Goal: Task Accomplishment & Management: Use online tool/utility

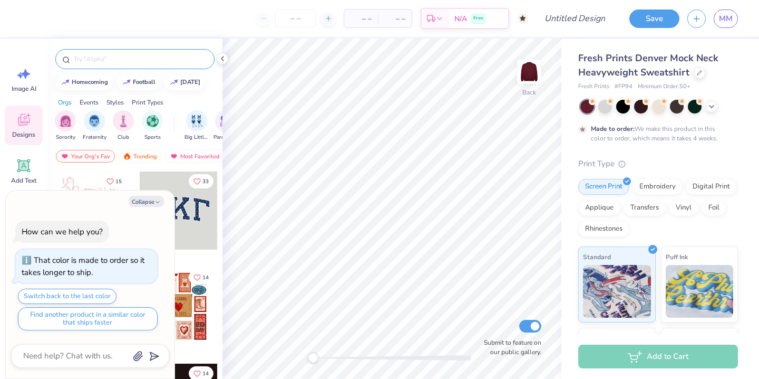
click at [159, 57] on input "text" at bounding box center [140, 59] width 135 height 11
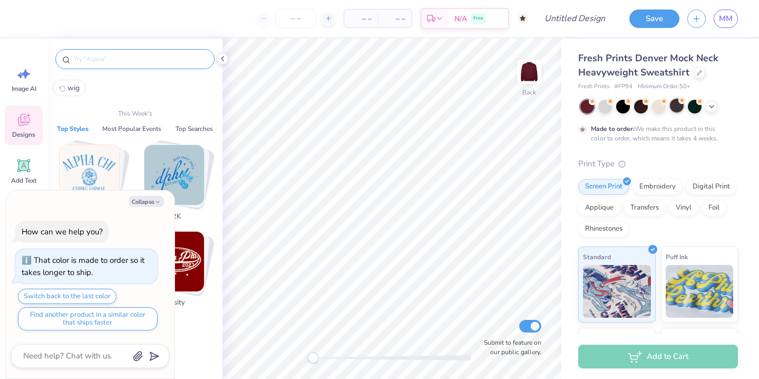
click at [677, 113] on div "Made to order: We make this product in this color to order, which means it take…" at bounding box center [658, 121] width 160 height 43
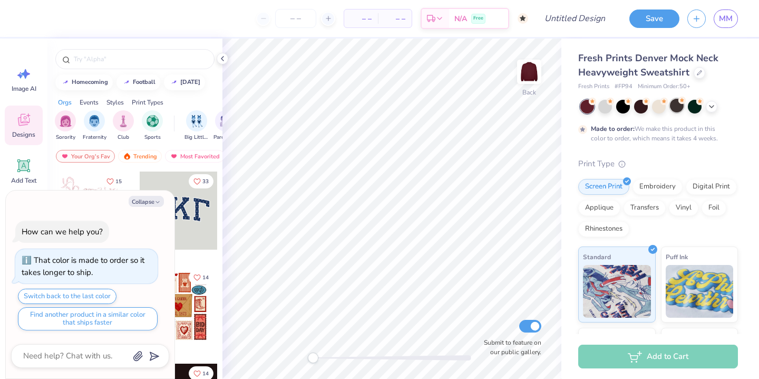
click at [676, 112] on div at bounding box center [677, 106] width 14 height 14
click at [589, 105] on div at bounding box center [588, 107] width 14 height 14
click at [679, 108] on div at bounding box center [677, 106] width 14 height 14
click at [167, 200] on div "Collapse" at bounding box center [90, 201] width 158 height 11
click at [158, 204] on icon "button" at bounding box center [158, 202] width 6 height 6
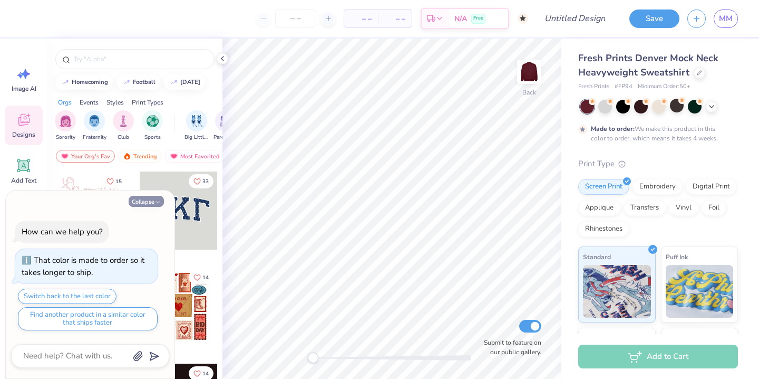
type textarea "x"
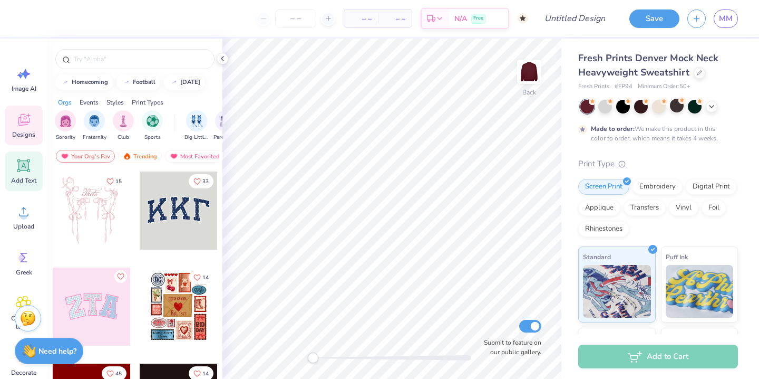
click at [22, 171] on icon at bounding box center [24, 166] width 16 height 16
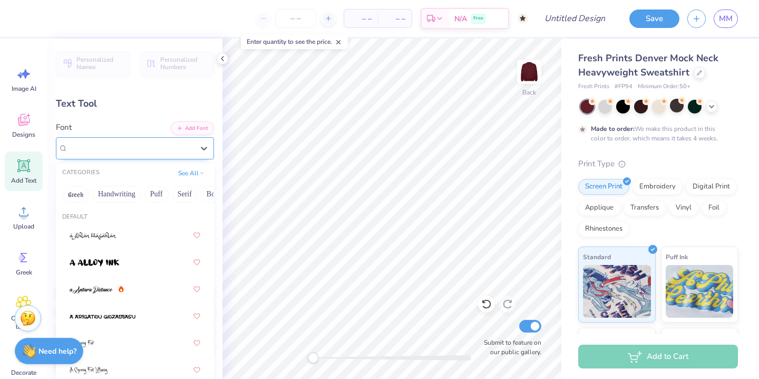
click at [175, 147] on div "Super Dream" at bounding box center [131, 148] width 128 height 16
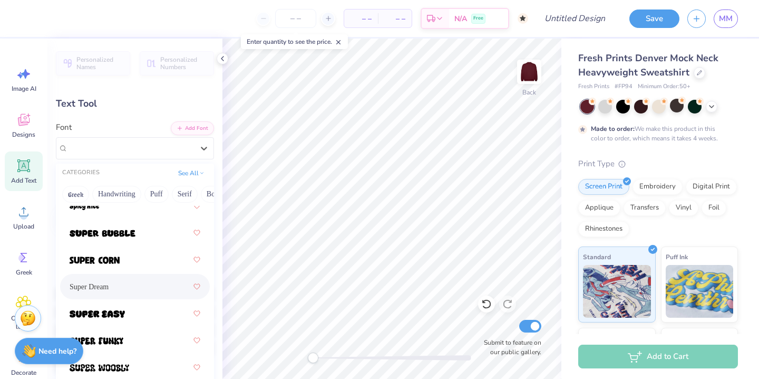
scroll to position [7264, 0]
click at [136, 265] on div at bounding box center [135, 259] width 131 height 19
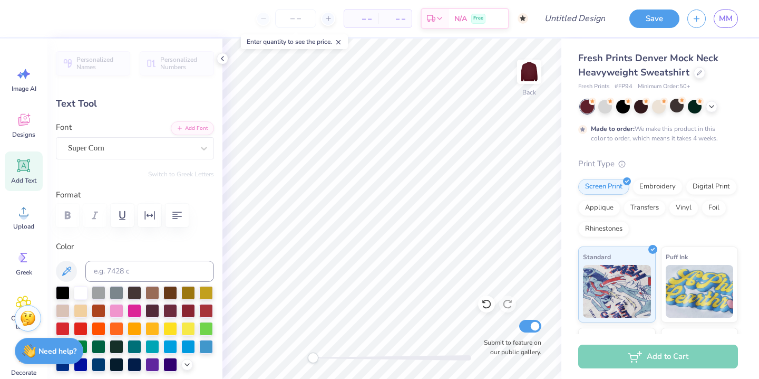
scroll to position [0, 0]
type textarea "CHI OMEGA"
type input "10.43"
type input "1.61"
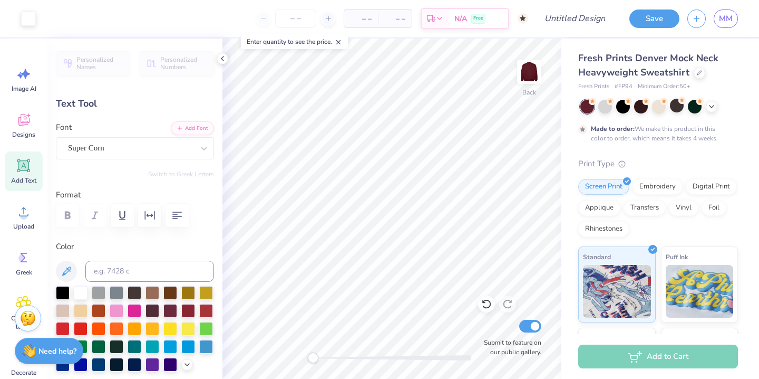
type input "9.19"
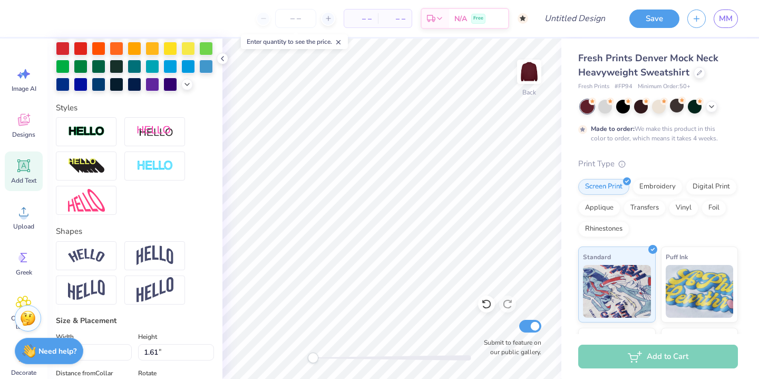
scroll to position [409, 0]
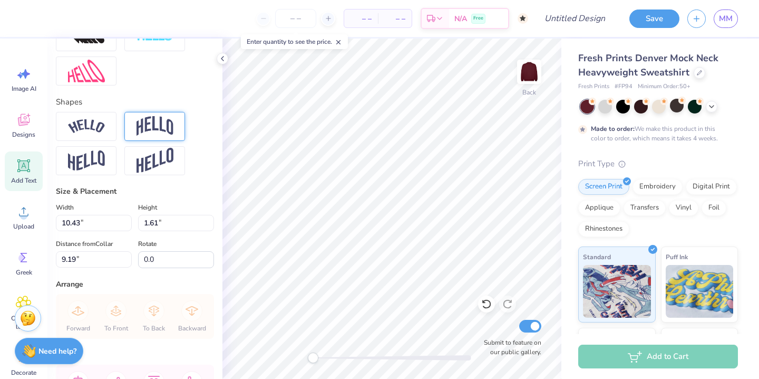
click at [155, 126] on img at bounding box center [155, 126] width 37 height 20
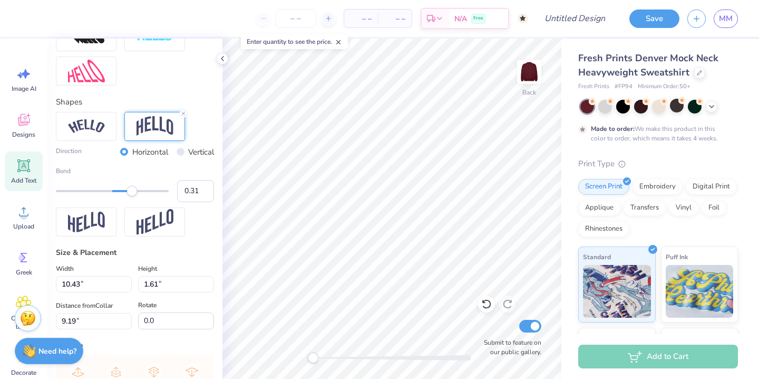
type input "0.30"
drag, startPoint x: 146, startPoint y: 191, endPoint x: 129, endPoint y: 191, distance: 16.9
click at [129, 191] on div at bounding box center [112, 191] width 113 height 2
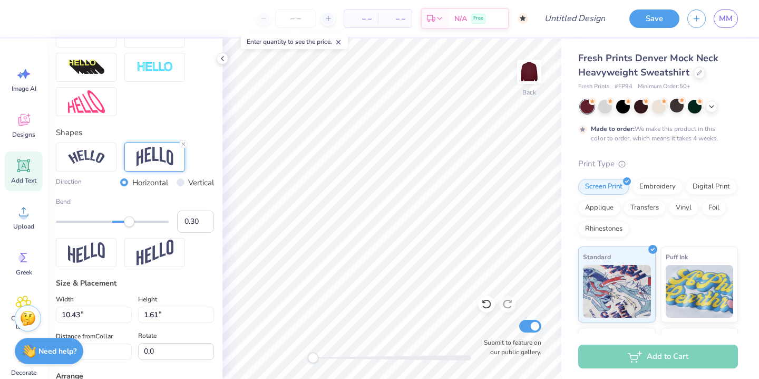
scroll to position [363, 0]
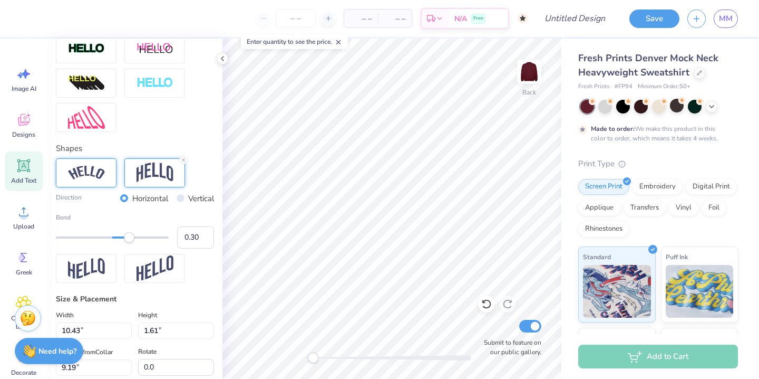
click at [67, 176] on div at bounding box center [86, 172] width 61 height 29
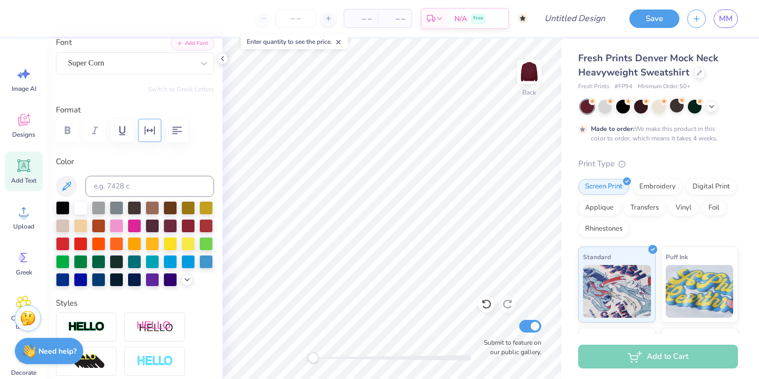
scroll to position [91, 0]
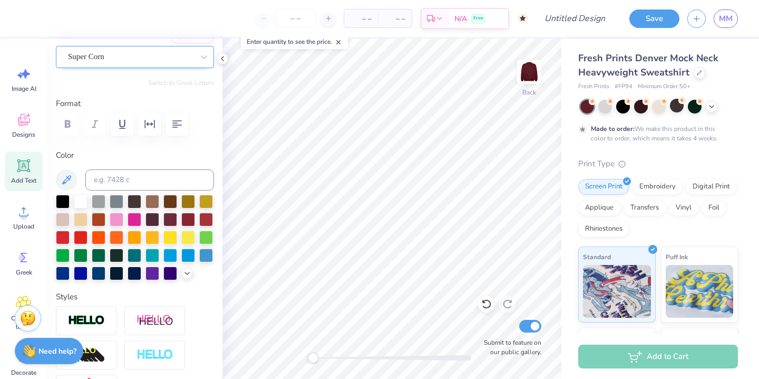
click at [157, 58] on div "Super Corn" at bounding box center [131, 57] width 128 height 16
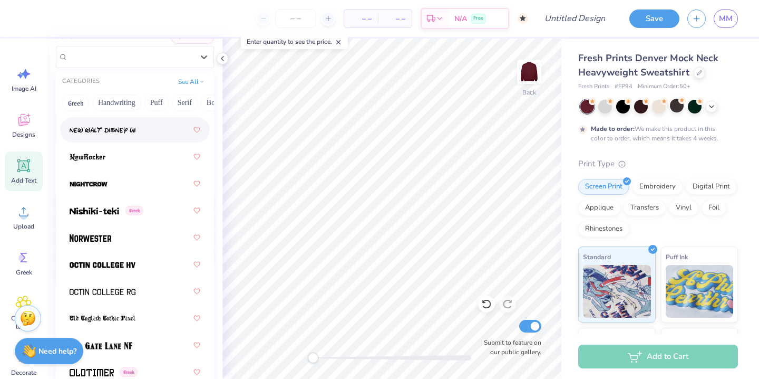
scroll to position [5745, 0]
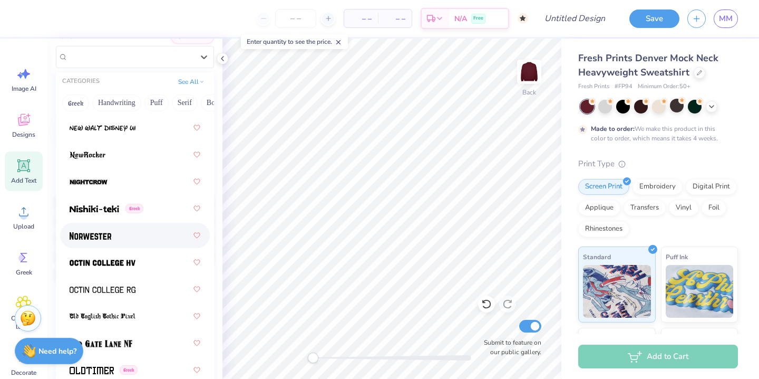
click at [141, 238] on div at bounding box center [135, 235] width 131 height 19
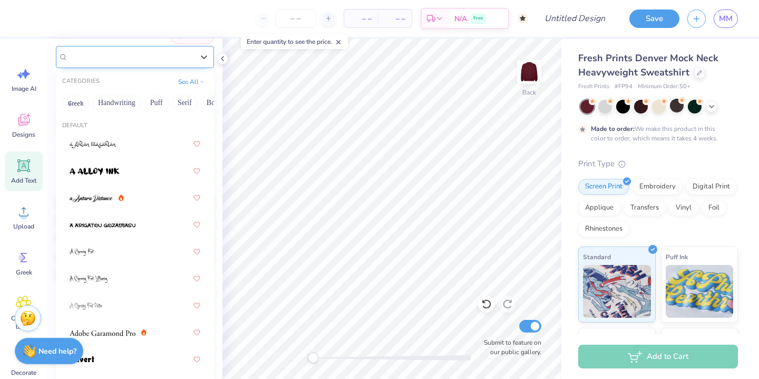
click at [192, 55] on div "Norwester" at bounding box center [131, 57] width 128 height 16
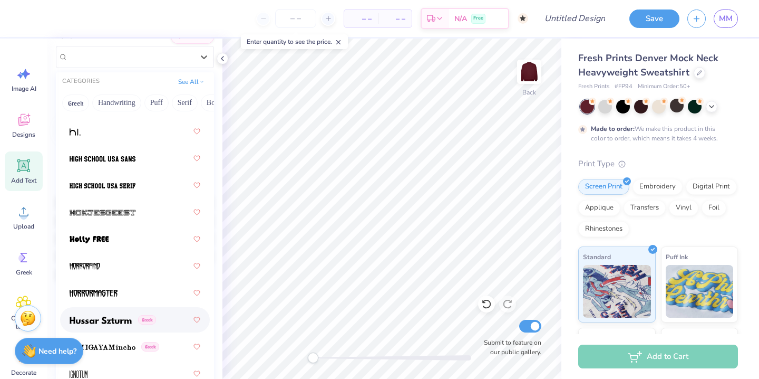
scroll to position [3749, 0]
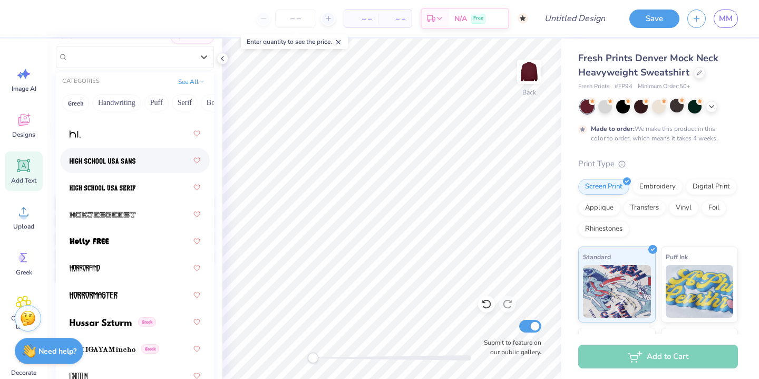
click at [159, 155] on div at bounding box center [135, 160] width 131 height 19
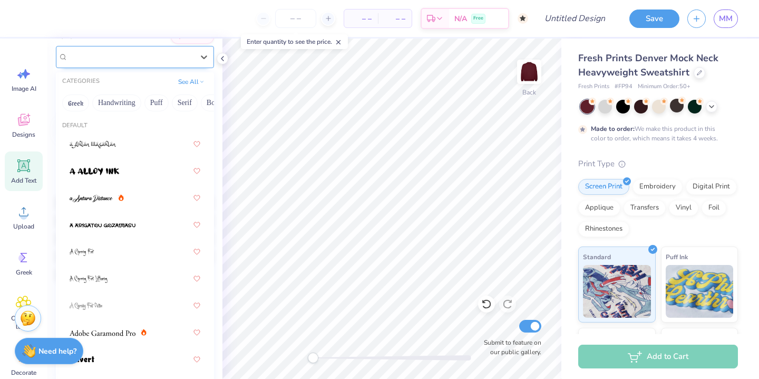
click at [182, 55] on div "High School [GEOGRAPHIC_DATA] Sans" at bounding box center [131, 57] width 128 height 16
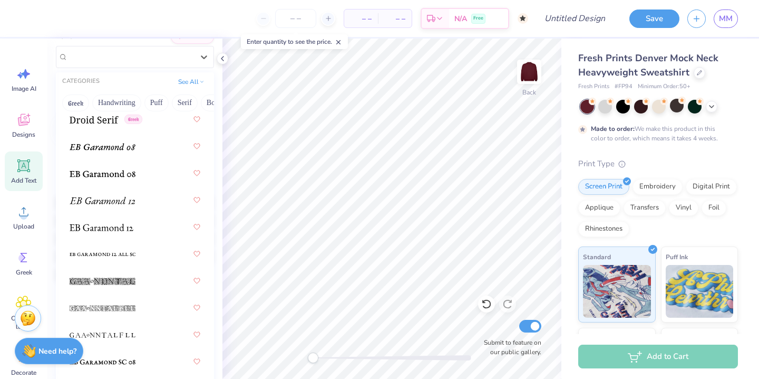
scroll to position [2879, 0]
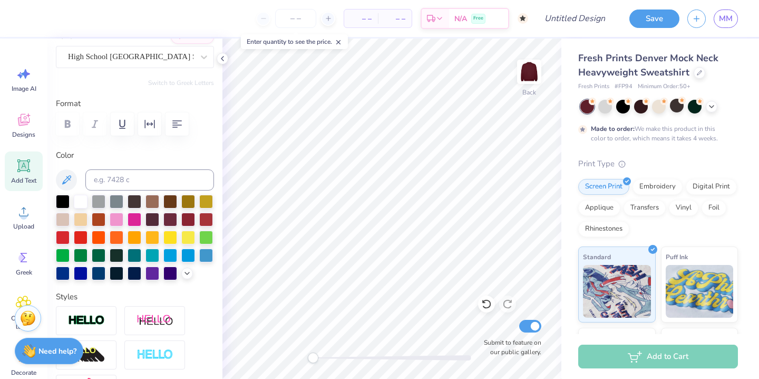
type input "11.82"
type input "2.49"
type input "3.40"
type input "14.06"
type input "2.96"
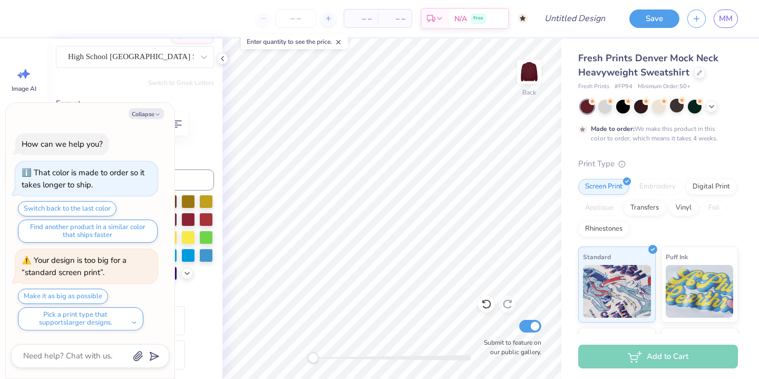
type textarea "x"
type input "14.97"
type input "3.16"
type input "4.59"
type textarea "x"
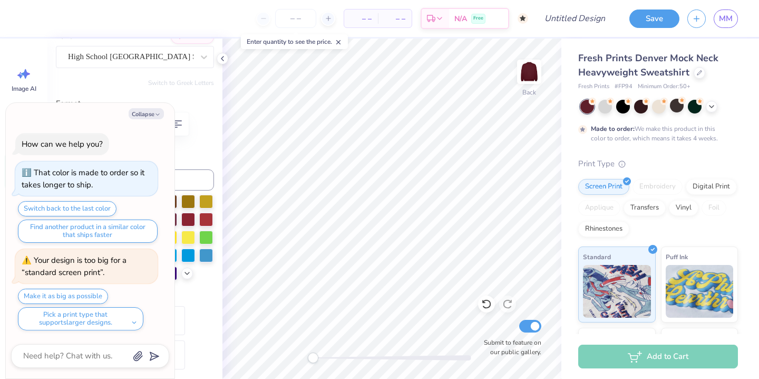
type input "4.60"
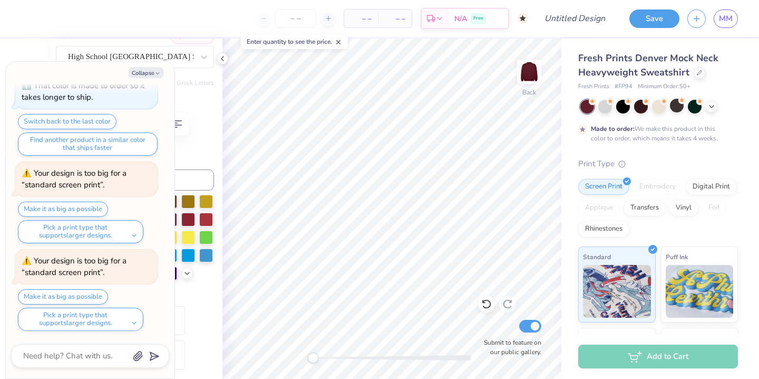
scroll to position [134, 0]
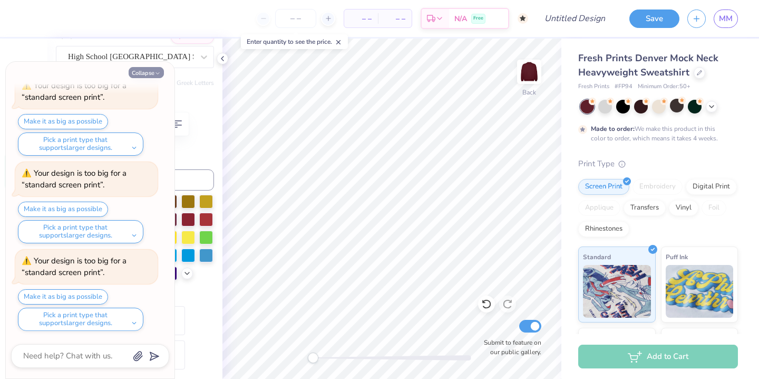
click at [155, 73] on icon "button" at bounding box center [158, 73] width 6 height 6
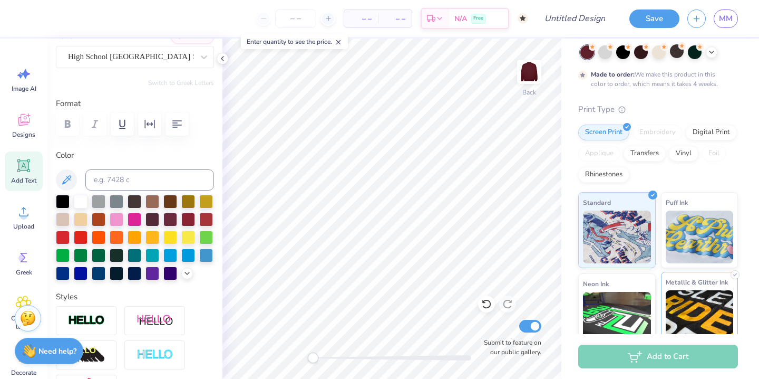
scroll to position [52, 0]
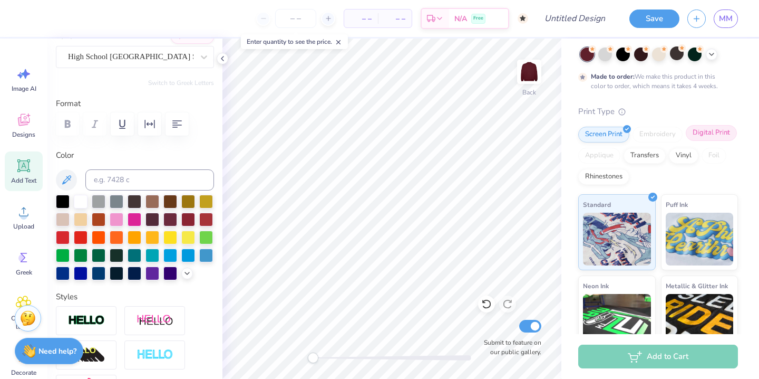
click at [703, 131] on div "Digital Print" at bounding box center [711, 133] width 51 height 16
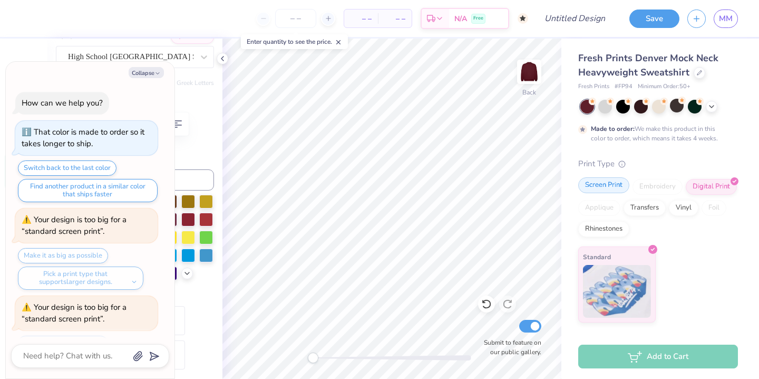
scroll to position [221, 0]
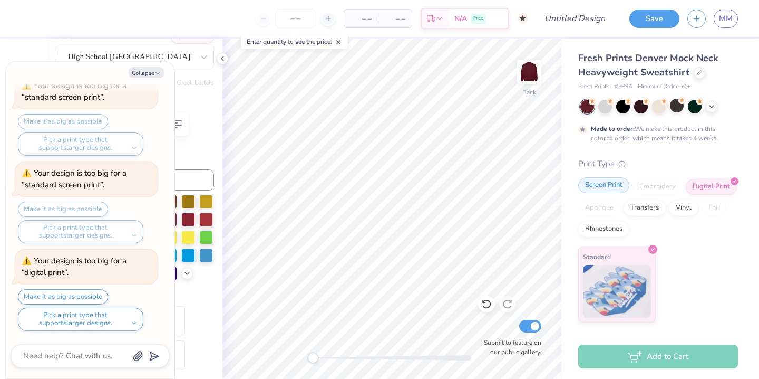
click at [611, 184] on div "Screen Print" at bounding box center [603, 185] width 51 height 16
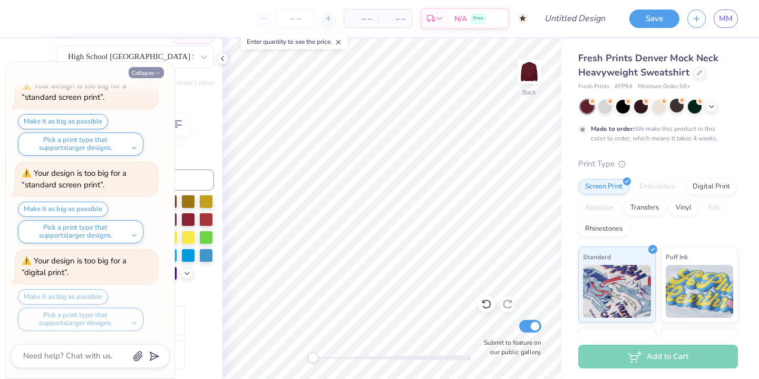
click at [151, 71] on button "Collapse" at bounding box center [146, 72] width 35 height 11
type textarea "x"
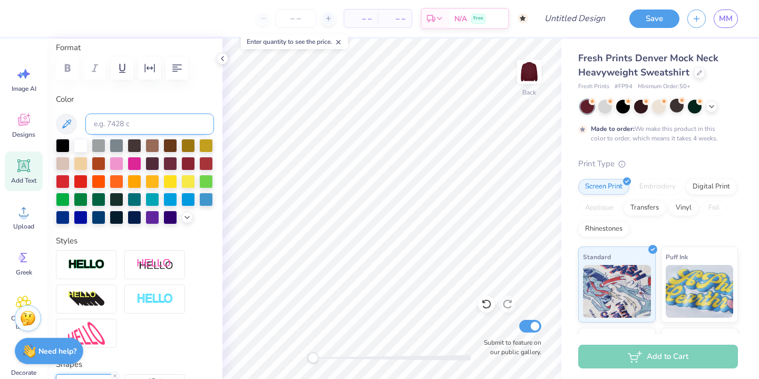
scroll to position [29, 0]
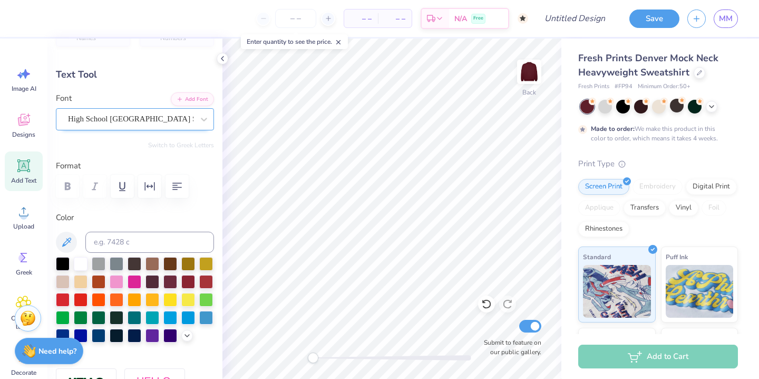
click at [115, 121] on div "High School [GEOGRAPHIC_DATA] Sans" at bounding box center [131, 119] width 128 height 16
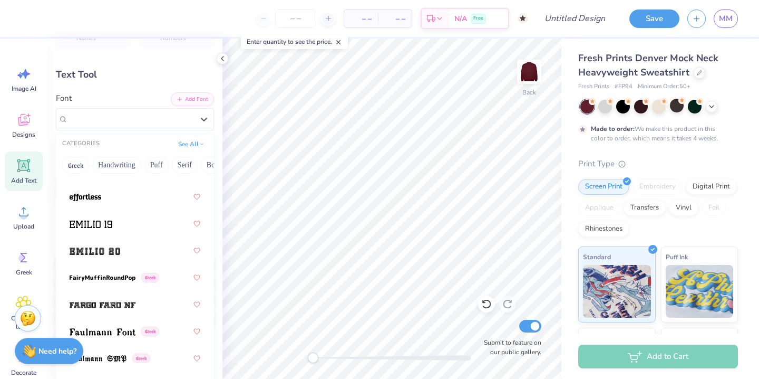
scroll to position [3315, 0]
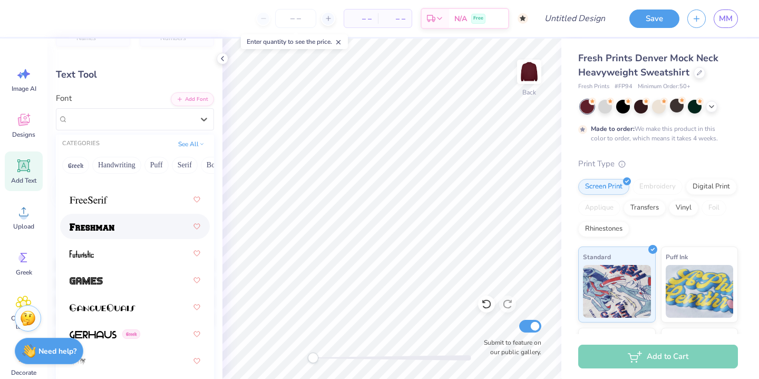
click at [133, 227] on div at bounding box center [135, 226] width 131 height 19
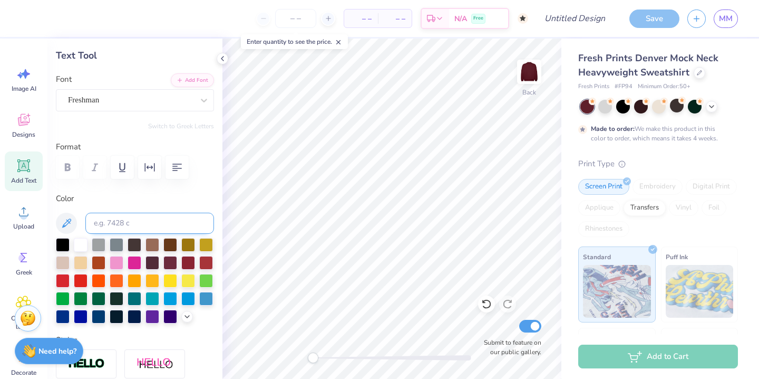
scroll to position [0, 0]
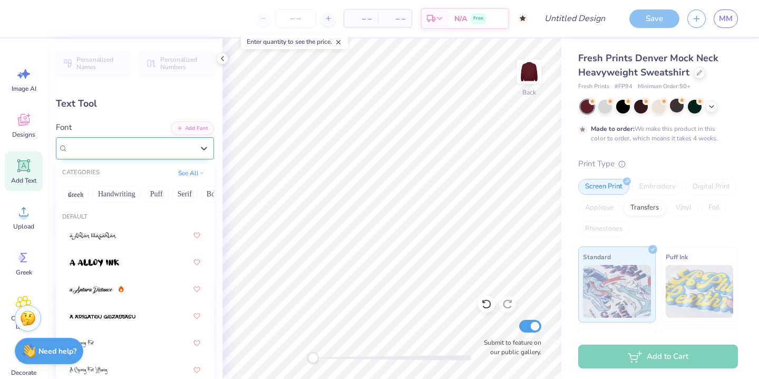
click at [123, 153] on div "Freshman" at bounding box center [131, 148] width 128 height 16
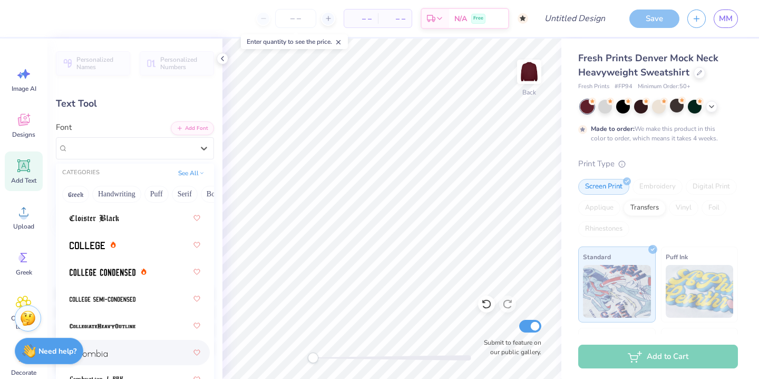
scroll to position [1891, 0]
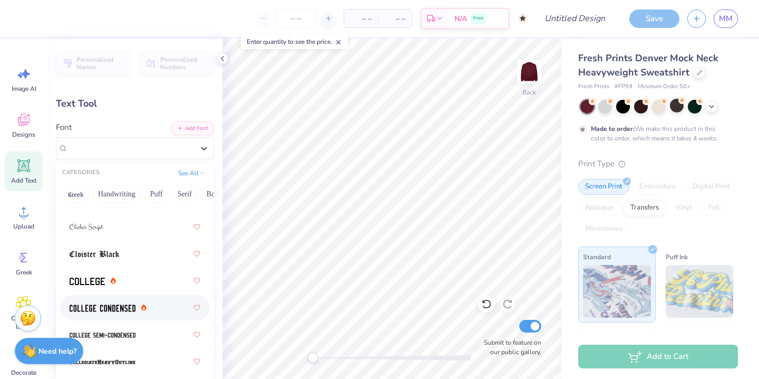
click at [119, 309] on img at bounding box center [103, 307] width 66 height 7
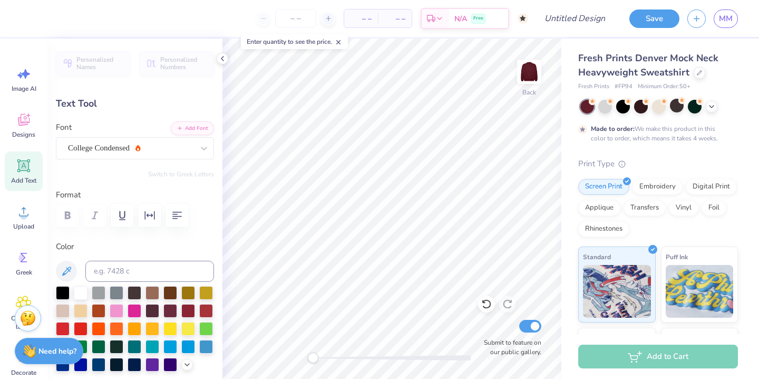
type input "10.35"
type input "2.22"
type input "3.98"
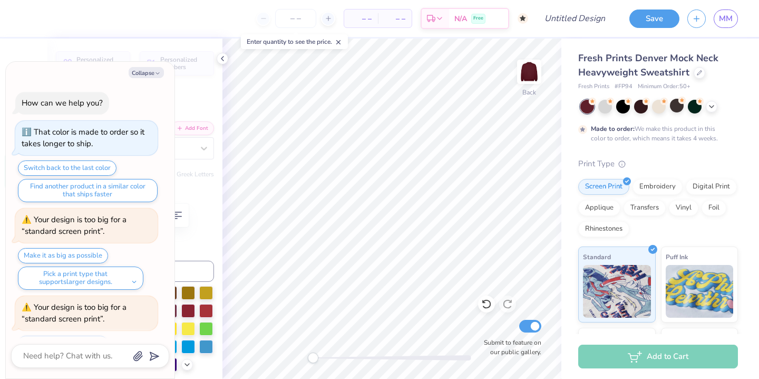
type textarea "x"
type input "4.02"
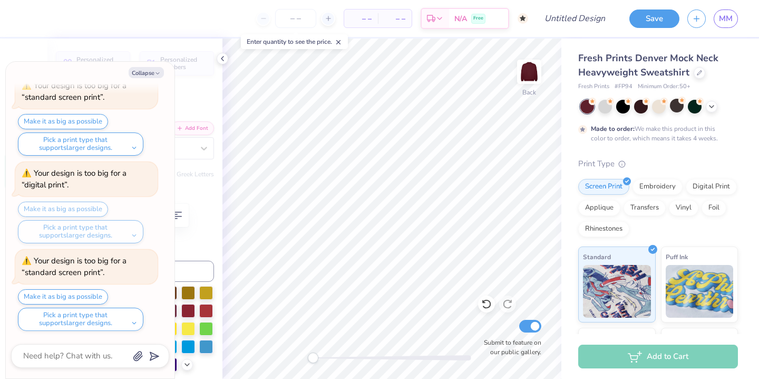
type textarea "x"
type input "12.85"
type input "2.75"
type input "3.48"
type textarea "x"
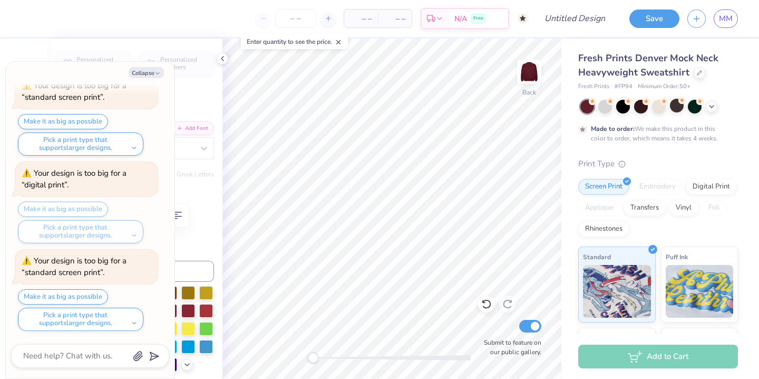
type input "13.92"
type input "2.98"
type input "3.26"
type textarea "x"
type input "14.64"
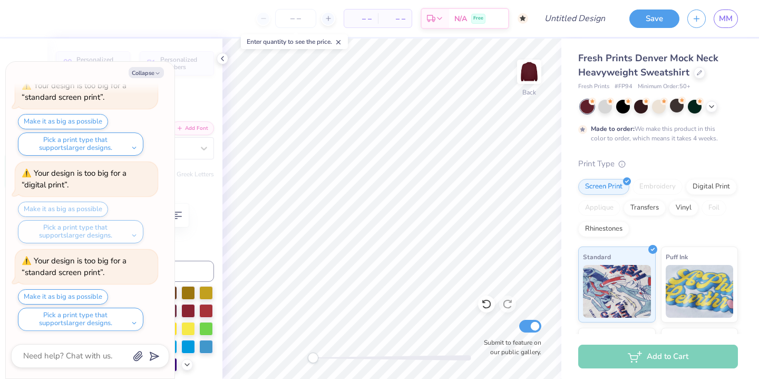
type input "3.13"
type input "3.10"
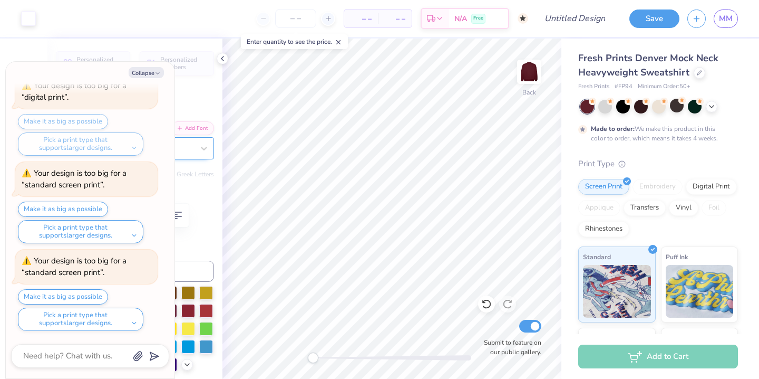
type textarea "x"
type input "3.71"
click at [197, 150] on div at bounding box center [204, 148] width 19 height 19
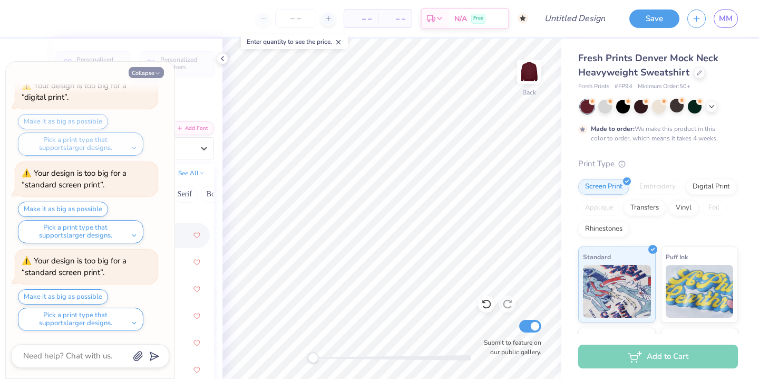
click at [156, 71] on icon "button" at bounding box center [158, 73] width 6 height 6
type textarea "x"
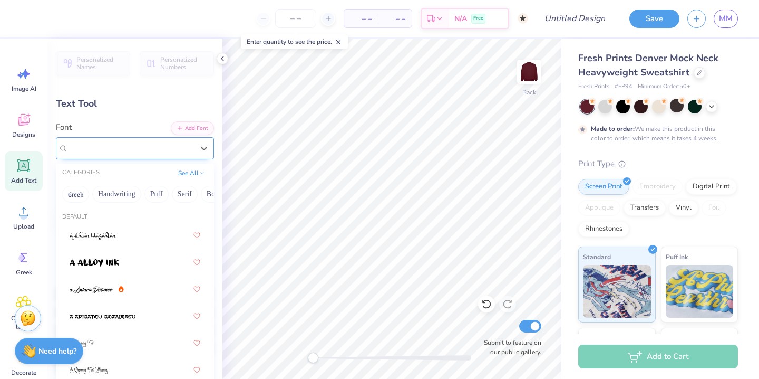
click at [190, 156] on div "College Condensed" at bounding box center [131, 148] width 128 height 16
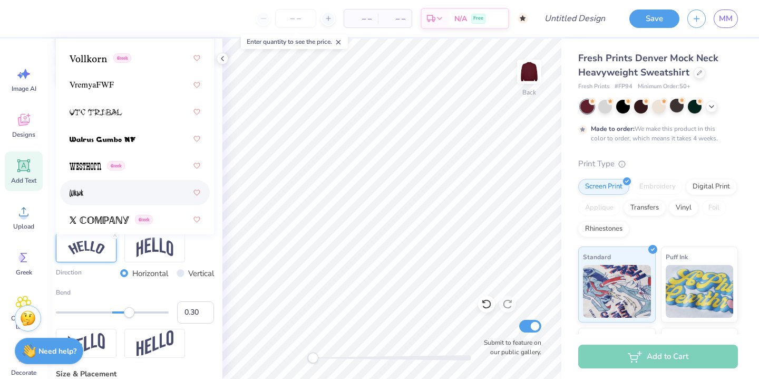
scroll to position [7926, 0]
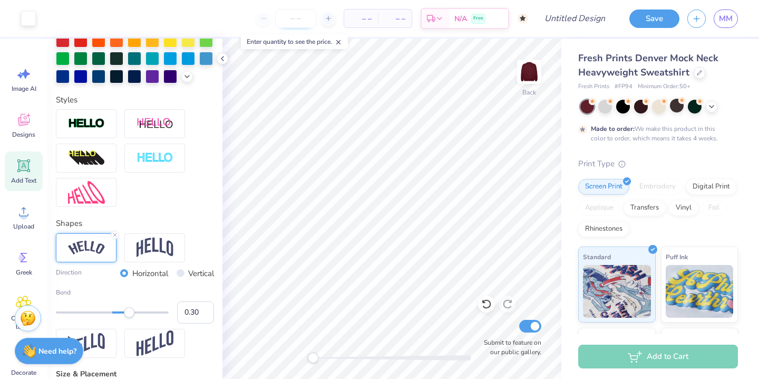
click at [302, 22] on input "number" at bounding box center [295, 18] width 41 height 19
type input "4"
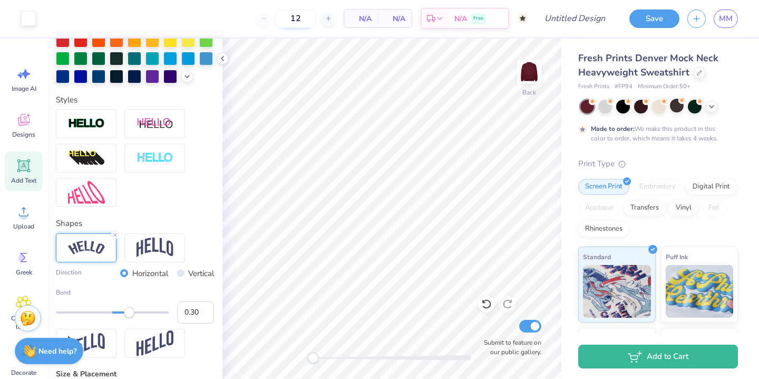
type input "1"
type input "50"
click at [603, 103] on div at bounding box center [606, 106] width 14 height 14
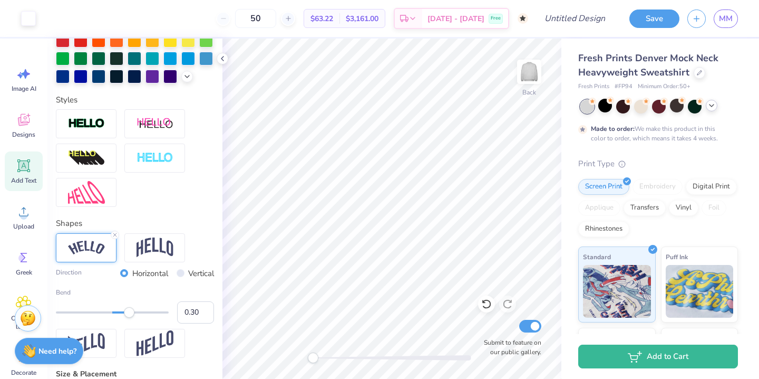
click at [708, 106] on icon at bounding box center [712, 105] width 8 height 8
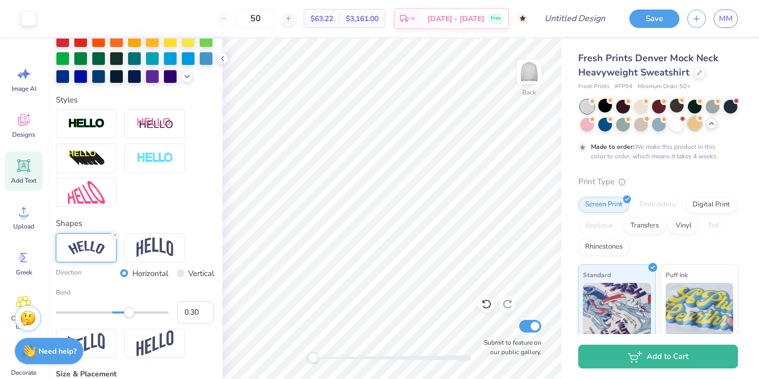
click at [695, 130] on div at bounding box center [695, 124] width 14 height 14
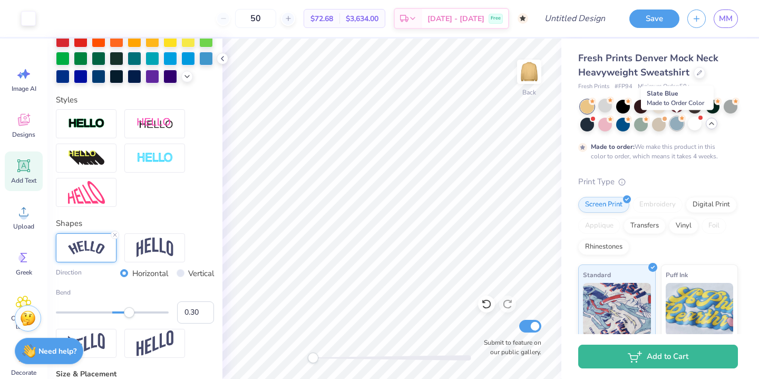
click at [674, 125] on div at bounding box center [677, 124] width 14 height 14
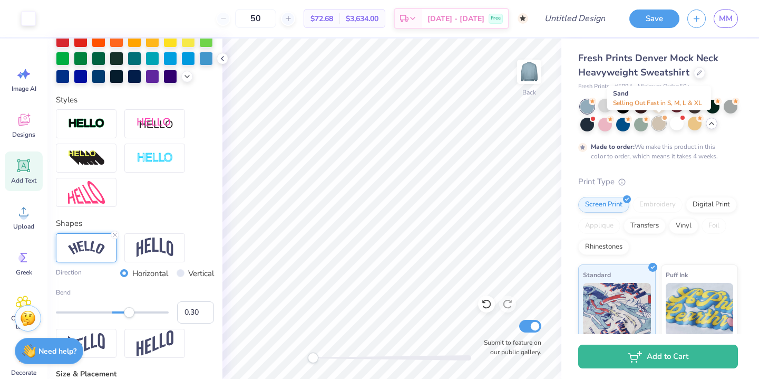
click at [661, 123] on div at bounding box center [659, 124] width 14 height 14
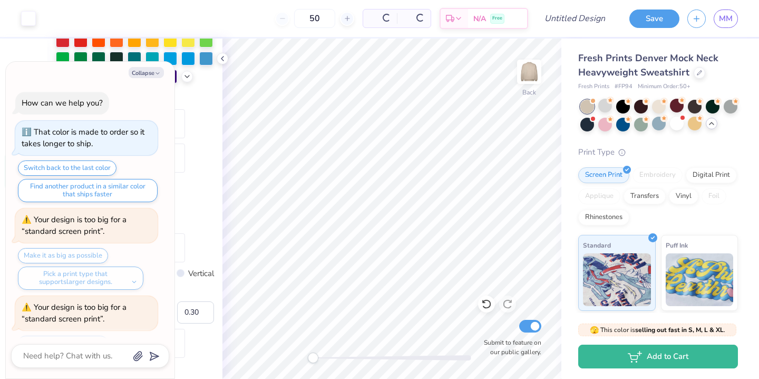
scroll to position [702, 0]
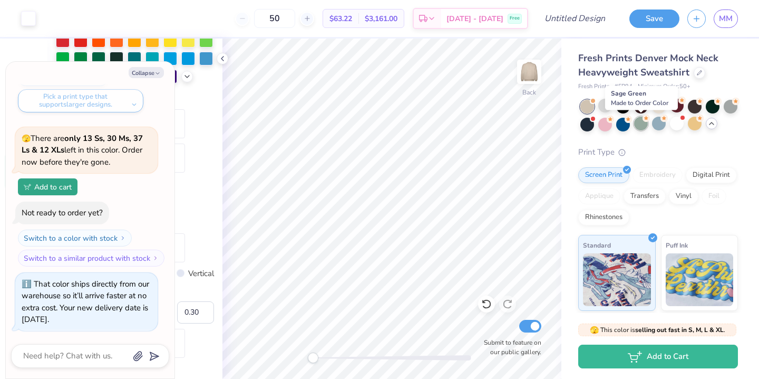
click at [638, 125] on div at bounding box center [641, 124] width 14 height 14
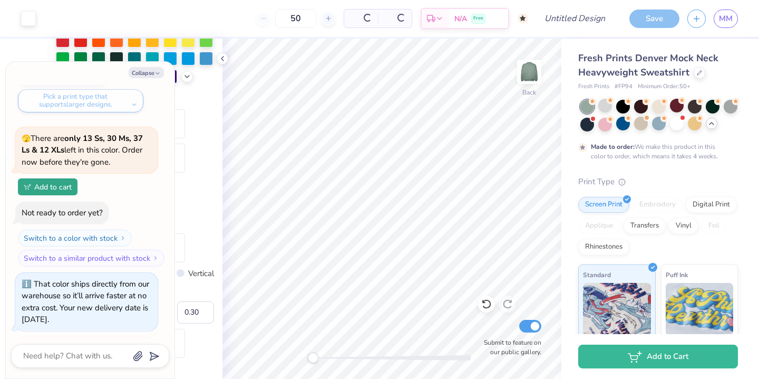
scroll to position [890, 0]
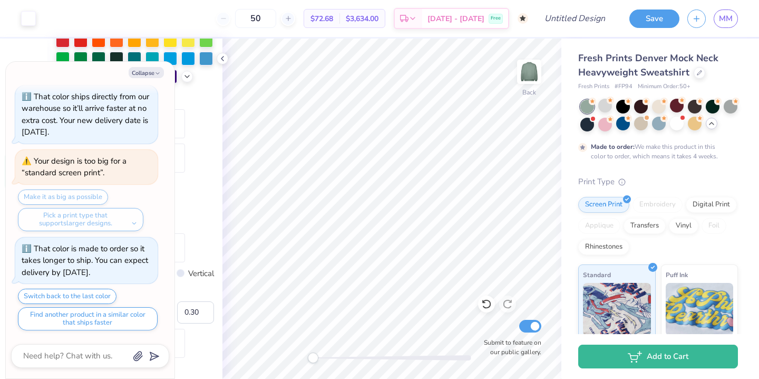
click at [616, 128] on div at bounding box center [623, 124] width 14 height 14
click at [620, 127] on div at bounding box center [623, 124] width 14 height 14
click at [589, 125] on div at bounding box center [588, 124] width 14 height 14
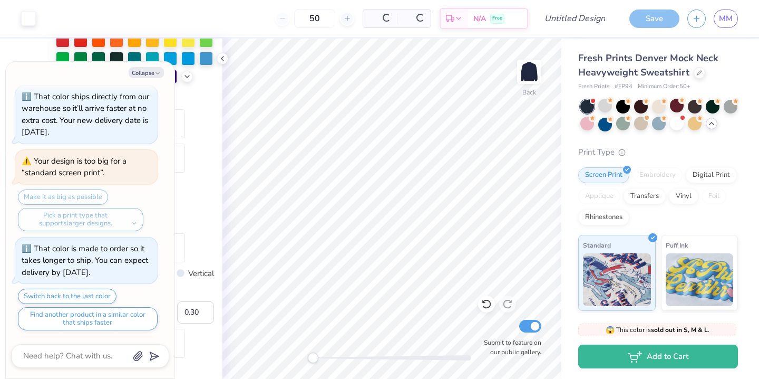
scroll to position [1219, 0]
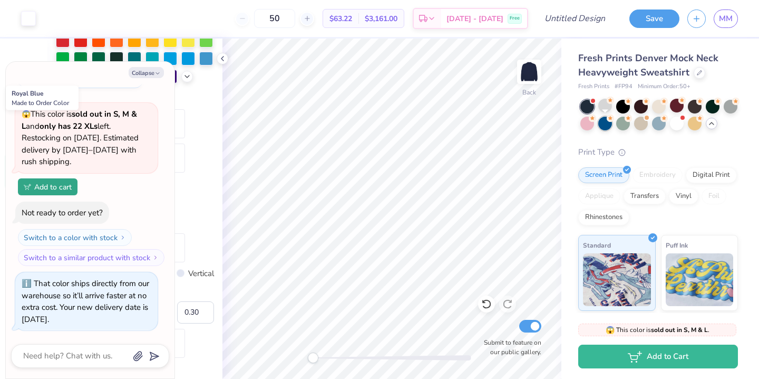
click at [607, 122] on div at bounding box center [606, 124] width 14 height 14
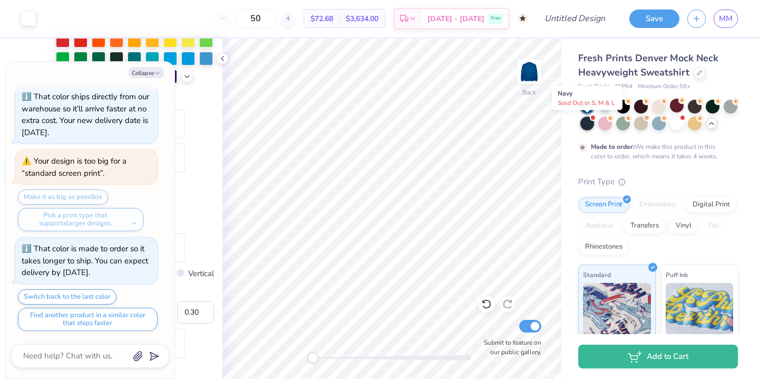
click at [585, 123] on div at bounding box center [588, 124] width 14 height 14
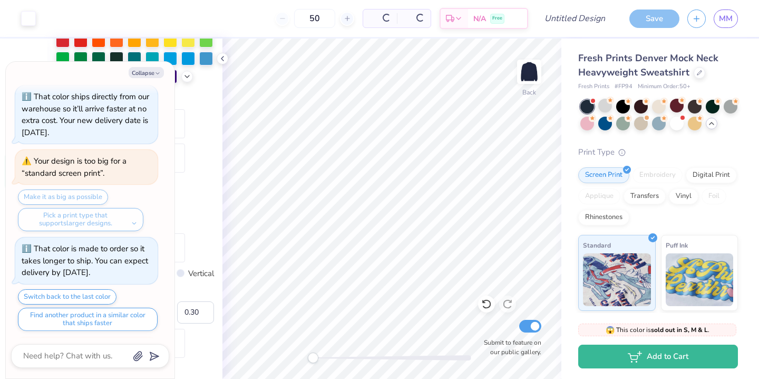
scroll to position [1735, 0]
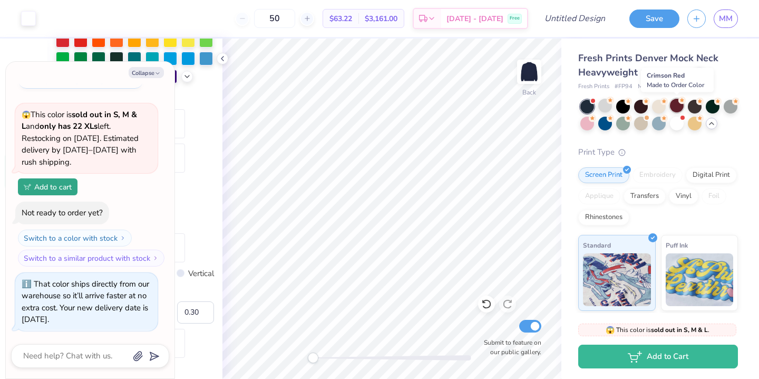
click at [679, 101] on circle at bounding box center [682, 100] width 7 height 7
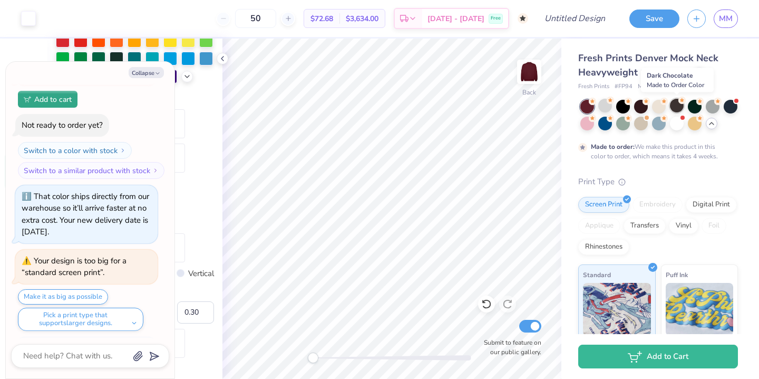
scroll to position [1923, 0]
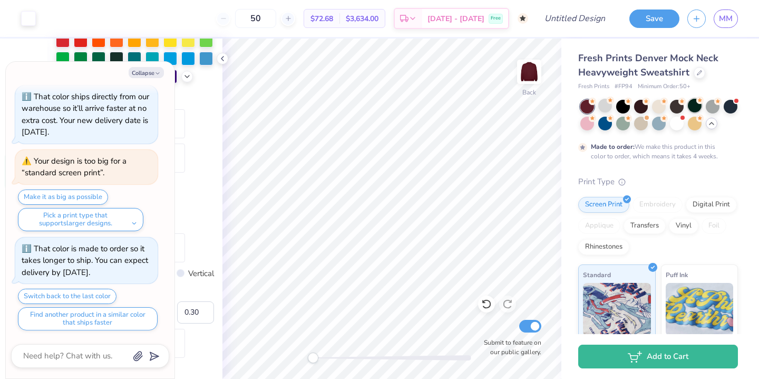
click at [697, 105] on div at bounding box center [695, 106] width 14 height 14
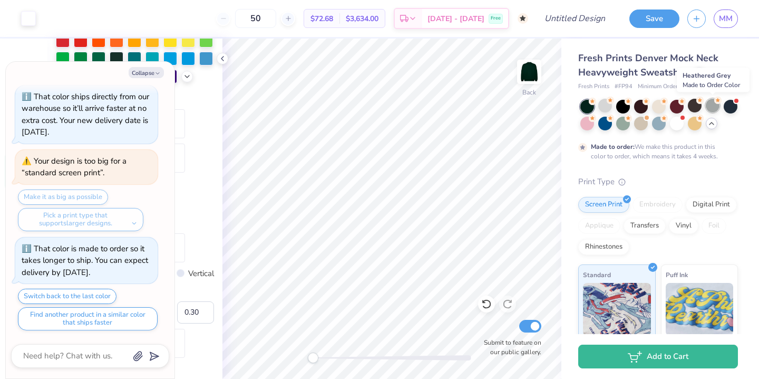
click at [713, 103] on div at bounding box center [713, 106] width 14 height 14
click at [732, 104] on div at bounding box center [731, 106] width 14 height 14
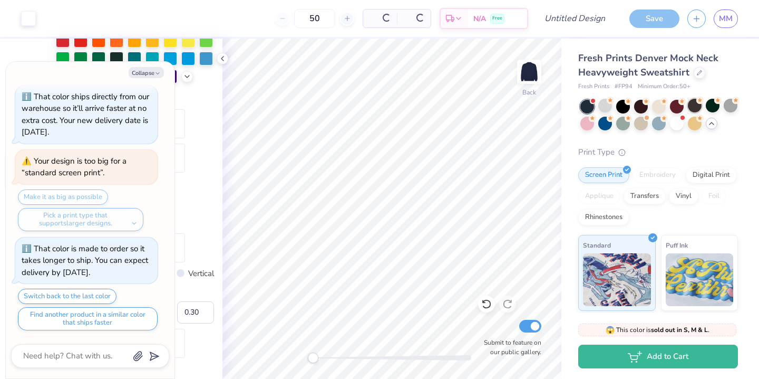
scroll to position [2252, 0]
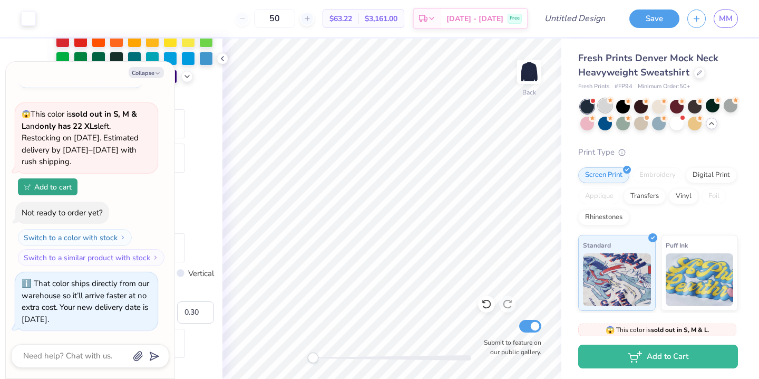
click at [607, 113] on div at bounding box center [660, 116] width 158 height 32
click at [626, 110] on div at bounding box center [623, 106] width 14 height 14
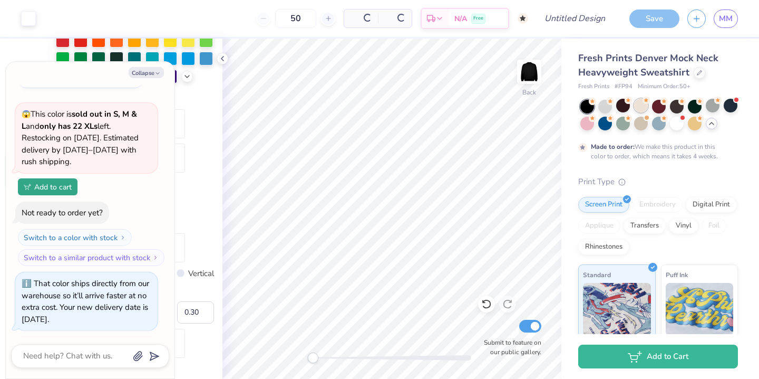
scroll to position [2439, 0]
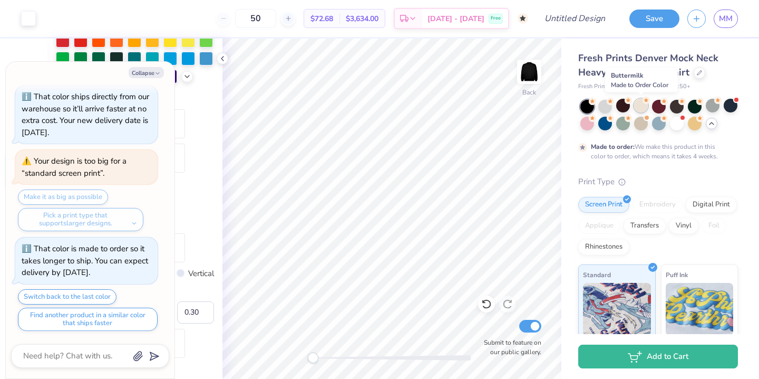
click at [640, 110] on div at bounding box center [641, 106] width 14 height 14
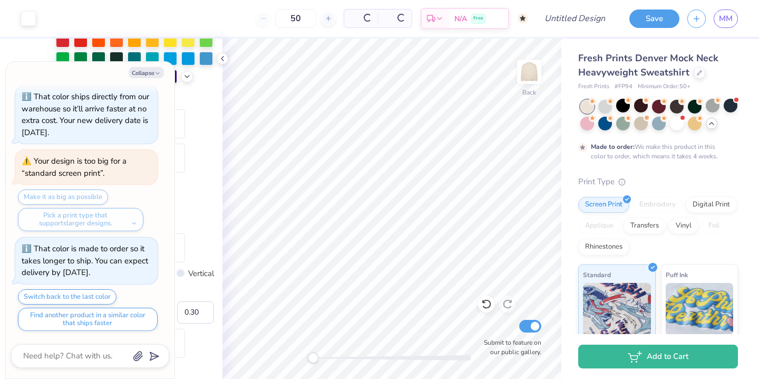
type textarea "x"
click at [666, 85] on span "Minimum Order: 50 +" at bounding box center [664, 86] width 53 height 9
